Goal: Task Accomplishment & Management: Use online tool/utility

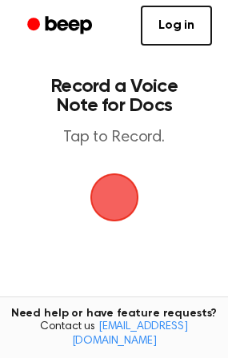
click at [113, 216] on span "button" at bounding box center [114, 197] width 72 height 72
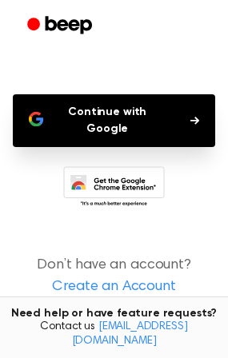
scroll to position [131, 0]
click at [102, 118] on button "Continue with Google" at bounding box center [114, 120] width 202 height 53
click at [191, 118] on icon "button" at bounding box center [194, 121] width 9 height 10
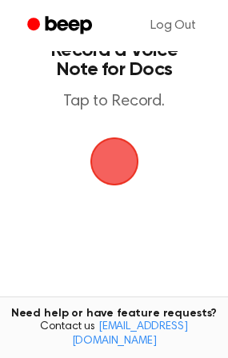
scroll to position [35, 0]
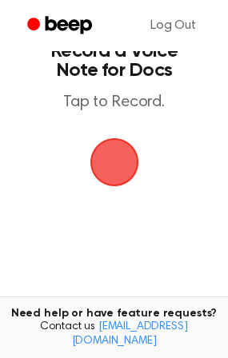
click at [80, 138] on main "Record a Voice Note for Docs Tap to Record. Tired of copying and pasting? Use t…" at bounding box center [114, 209] width 228 height 488
click at [99, 154] on span "button" at bounding box center [113, 161] width 79 height 79
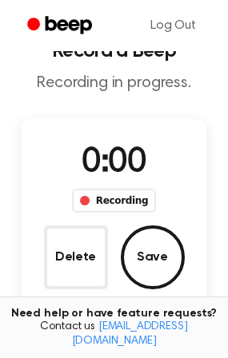
scroll to position [106, 0]
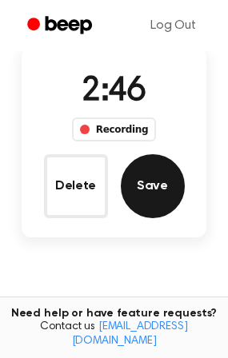
click at [142, 188] on button "Save" at bounding box center [153, 186] width 64 height 64
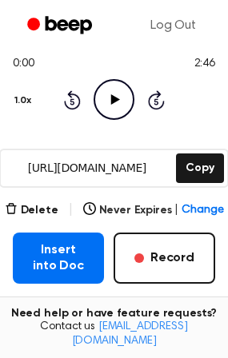
scroll to position [194, 0]
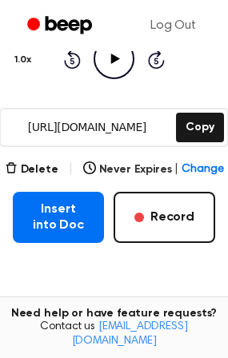
click at [118, 70] on icon "Play Audio" at bounding box center [114, 58] width 41 height 41
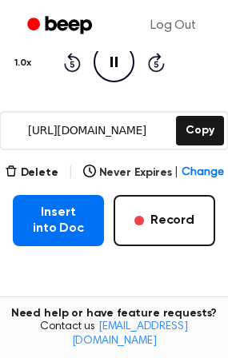
scroll to position [190, 0]
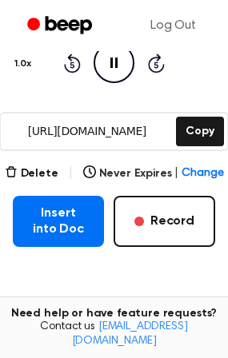
click at [124, 132] on input "[URL][DOMAIN_NAME]" at bounding box center [87, 132] width 172 height 36
click at [91, 132] on input "[URL][DOMAIN_NAME]" at bounding box center [87, 132] width 172 height 36
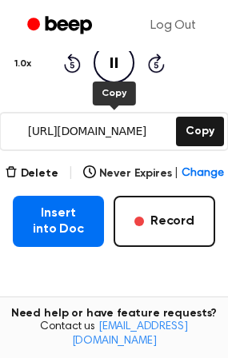
click at [156, 134] on input "[URL][DOMAIN_NAME]" at bounding box center [87, 132] width 172 height 36
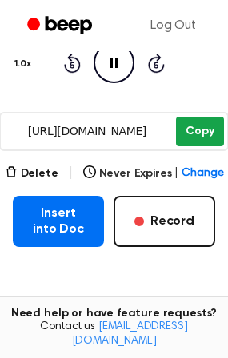
click at [200, 127] on button "Copy" at bounding box center [199, 132] width 47 height 30
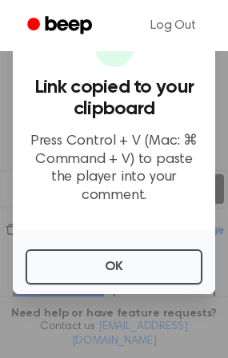
scroll to position [130, 0]
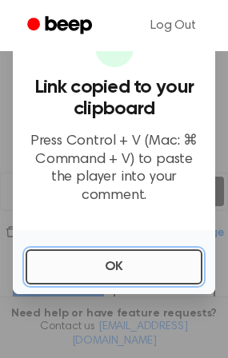
click at [117, 249] on button "OK" at bounding box center [114, 266] width 177 height 35
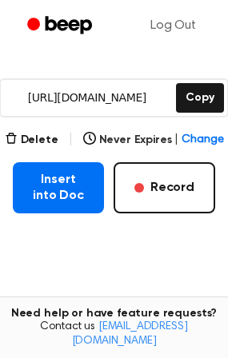
scroll to position [222, 0]
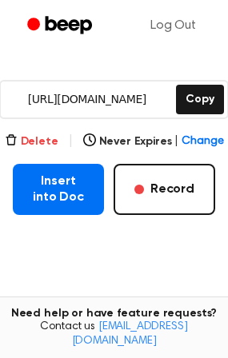
click at [35, 143] on button "Delete" at bounding box center [32, 142] width 54 height 17
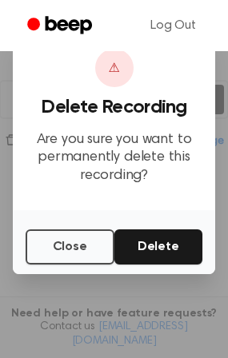
click at [90, 281] on div at bounding box center [114, 179] width 228 height 358
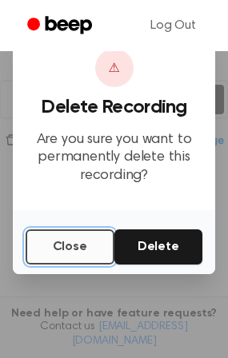
click at [70, 249] on button "Close" at bounding box center [70, 246] width 89 height 35
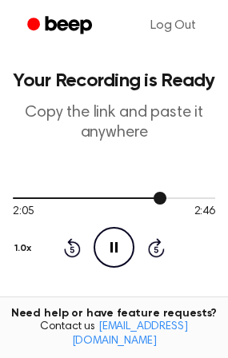
scroll to position [0, 0]
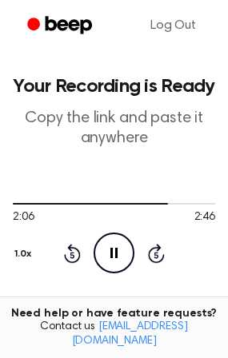
click at [110, 251] on icon at bounding box center [113, 253] width 7 height 10
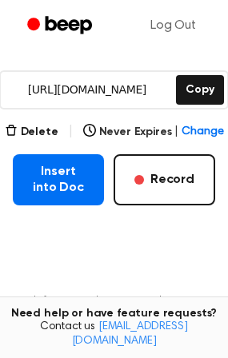
scroll to position [231, 0]
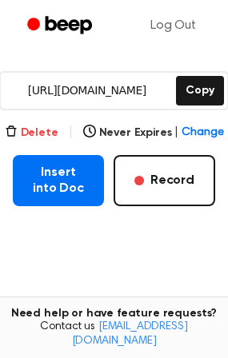
click at [42, 125] on button "Delete" at bounding box center [32, 133] width 54 height 17
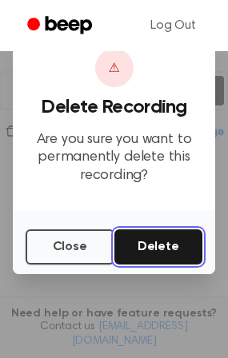
click at [144, 244] on button "Delete" at bounding box center [158, 246] width 89 height 35
